Goal: Browse casually

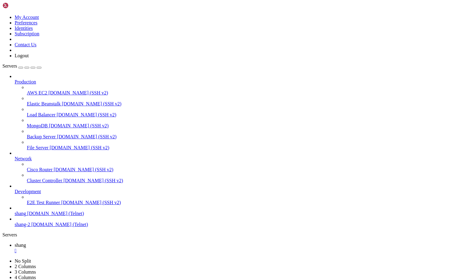
scroll to position [6, 1]
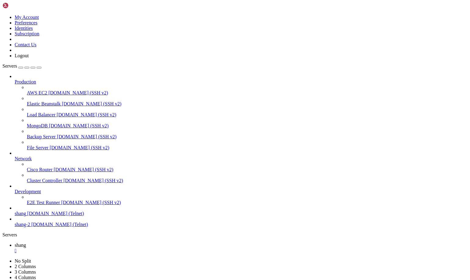
drag, startPoint x: 8, startPoint y: 457, endPoint x: 32, endPoint y: 455, distance: 24.2
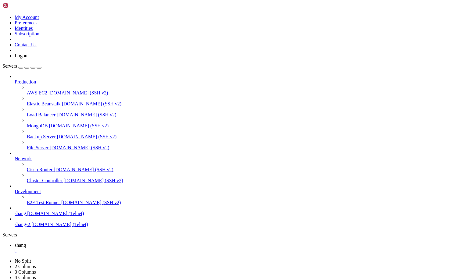
drag, startPoint x: 35, startPoint y: 456, endPoint x: 7, endPoint y: 457, distance: 28.1
drag, startPoint x: 146, startPoint y: 585, endPoint x: 178, endPoint y: 585, distance: 31.4
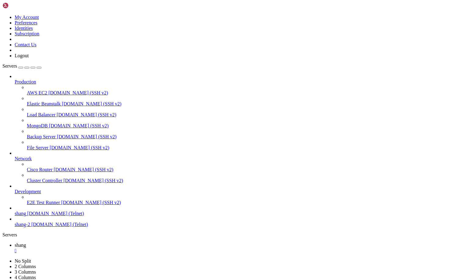
scroll to position [4760, 0]
drag, startPoint x: 394, startPoint y: 586, endPoint x: 467, endPoint y: 625, distance: 83.0
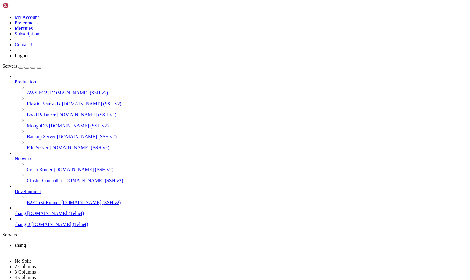
scroll to position [5556, 0]
click at [57, 134] on span "[DOMAIN_NAME] (SSH v2)" at bounding box center [87, 136] width 60 height 5
